Goal: Information Seeking & Learning: Learn about a topic

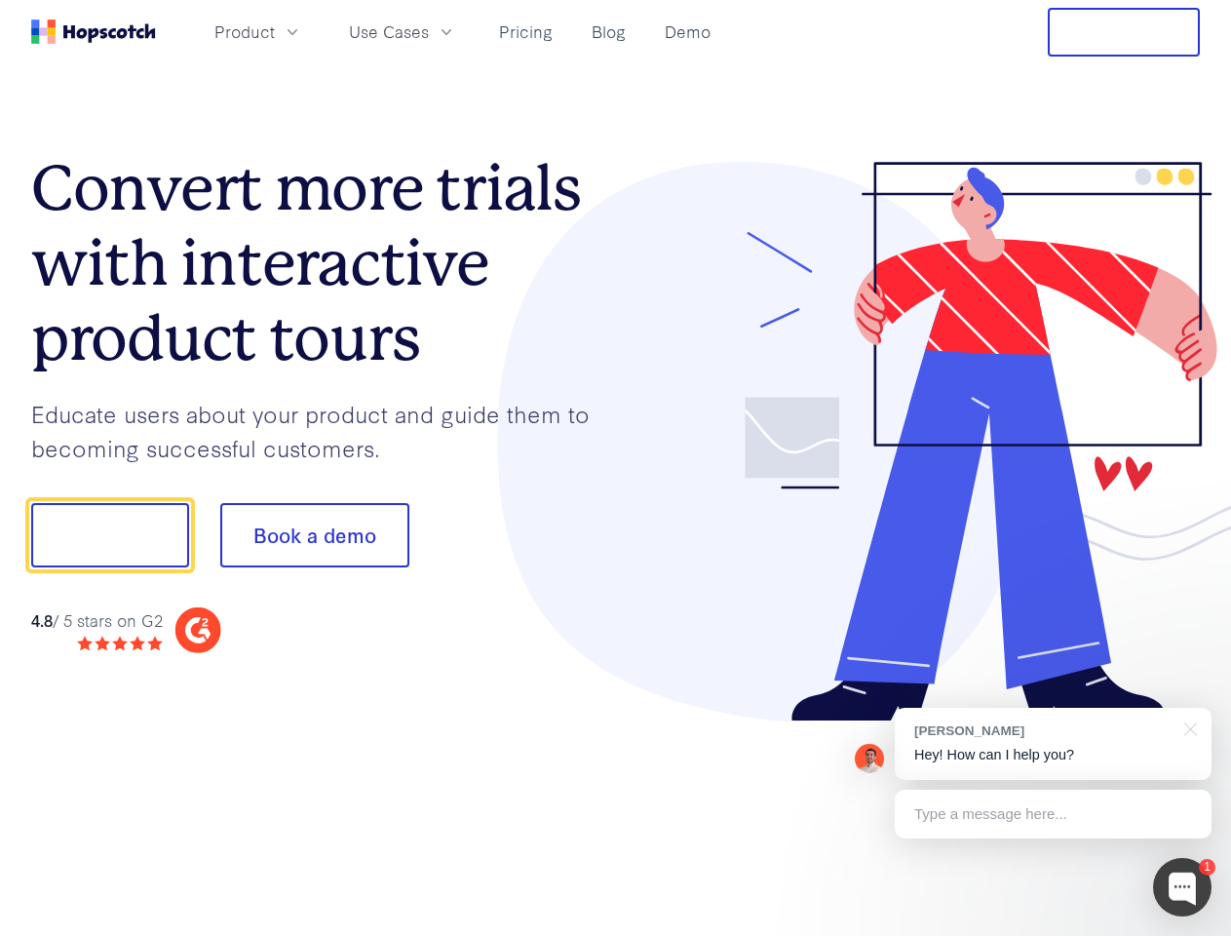
click at [616, 468] on div at bounding box center [908, 442] width 585 height 560
click at [275, 31] on span "Product" at bounding box center [244, 31] width 60 height 24
click at [429, 31] on span "Use Cases" at bounding box center [389, 31] width 80 height 24
click at [1124, 32] on button "Free Trial" at bounding box center [1124, 32] width 152 height 49
click at [109, 535] on button "Show me!" at bounding box center [110, 535] width 158 height 64
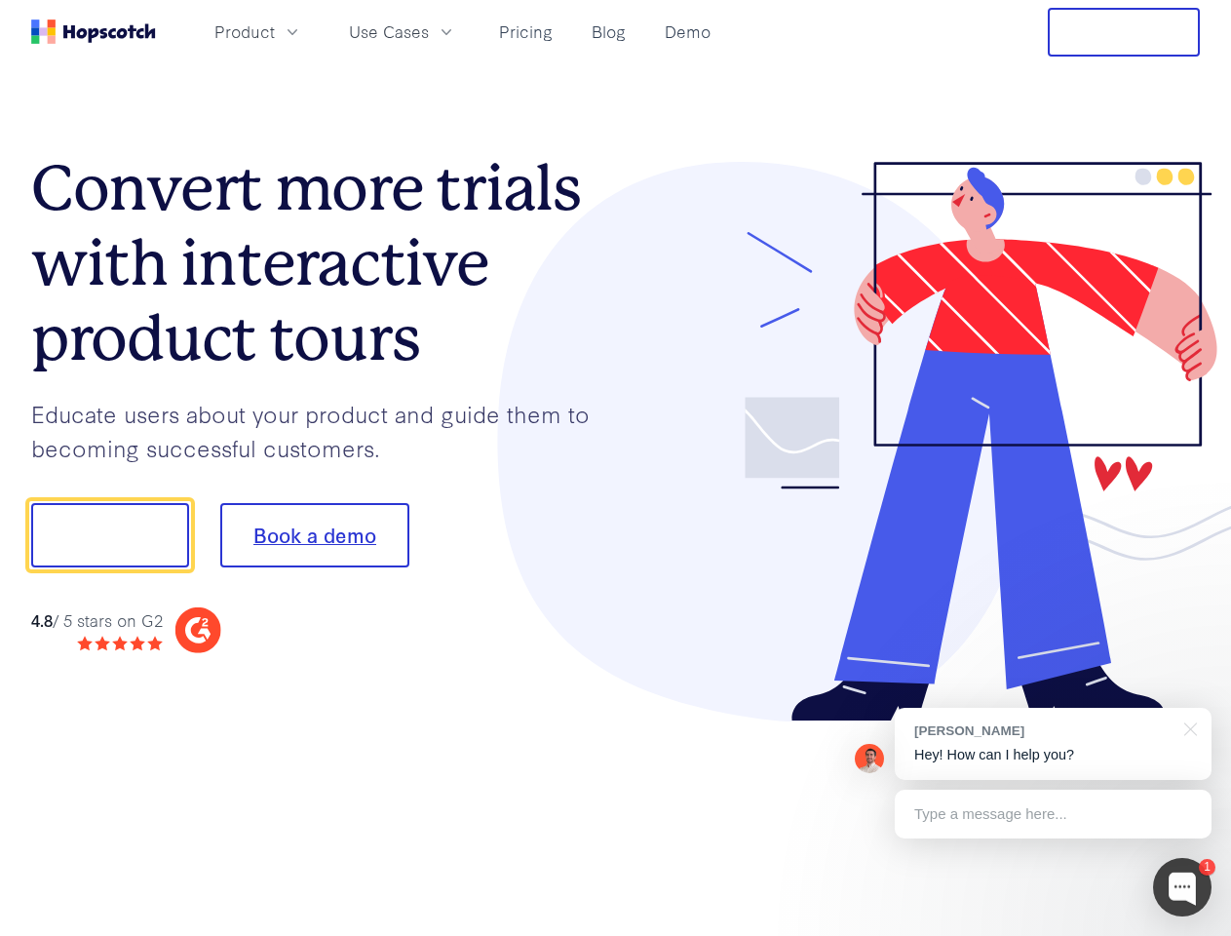
click at [314, 535] on button "Book a demo" at bounding box center [314, 535] width 189 height 64
click at [1182, 887] on div at bounding box center [1182, 887] width 58 height 58
click at [1053, 744] on div "[PERSON_NAME] Hey! How can I help you?" at bounding box center [1053, 744] width 317 height 72
click at [1187, 727] on div at bounding box center [1028, 533] width 365 height 650
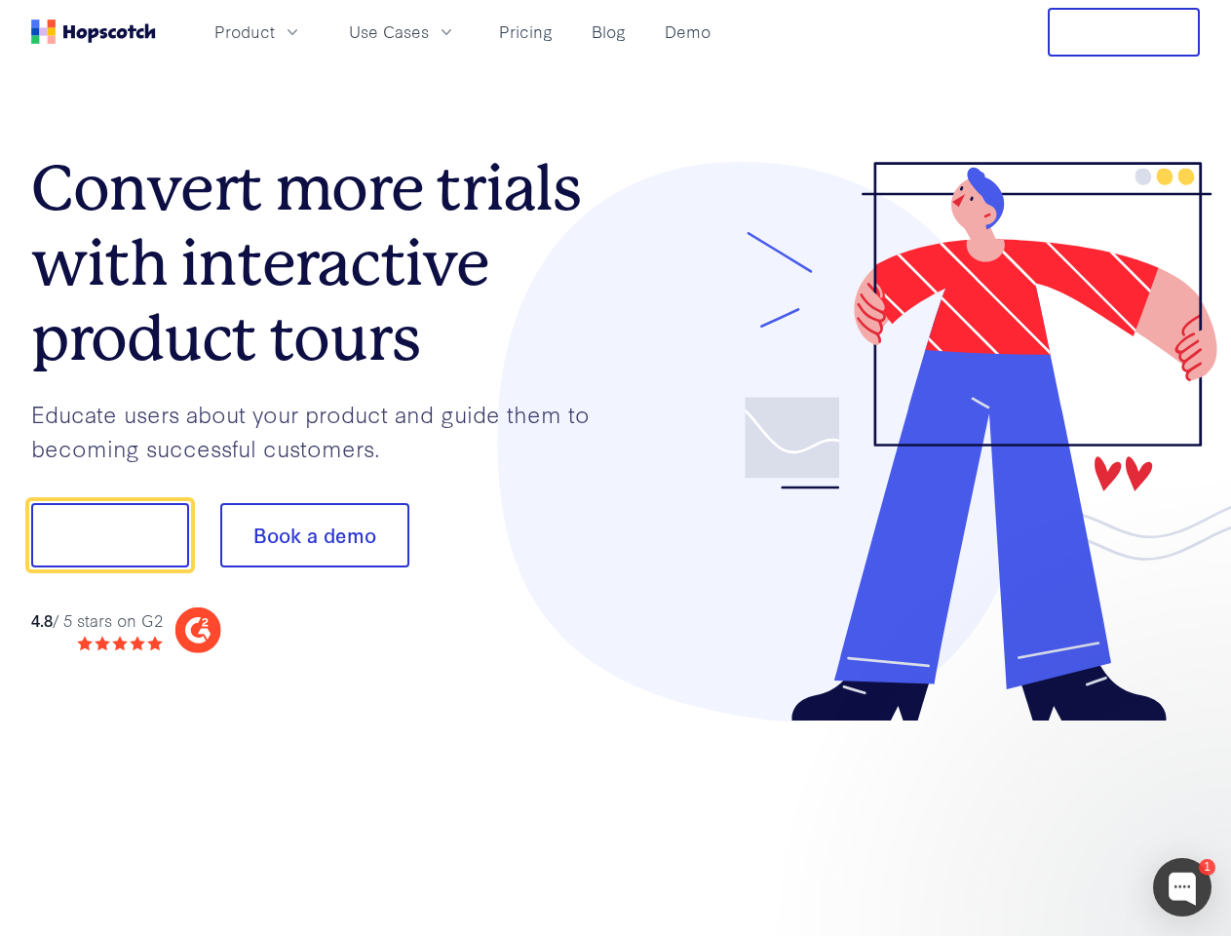
click at [1053, 814] on div at bounding box center [1028, 663] width 365 height 389
